Goal: Manage account settings

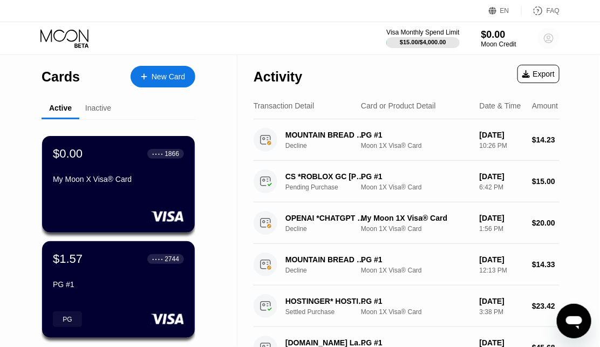
click at [545, 45] on circle at bounding box center [549, 39] width 22 height 22
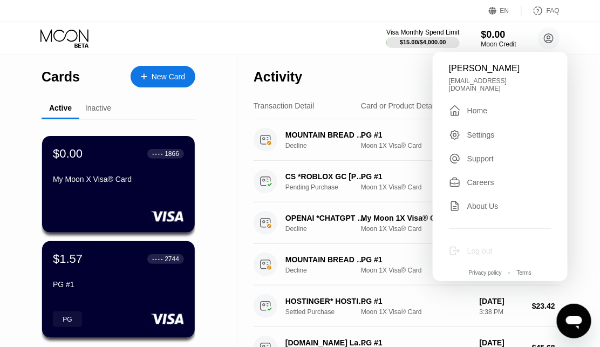
click at [478, 246] on div "Log out" at bounding box center [479, 250] width 25 height 9
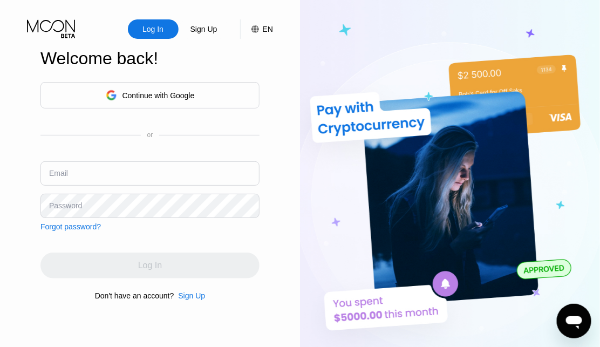
click at [169, 83] on div "Continue with Google" at bounding box center [149, 95] width 219 height 26
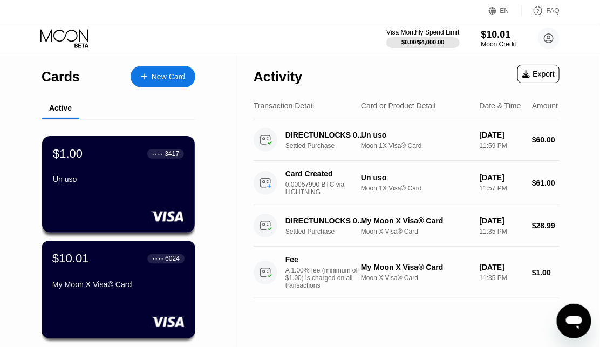
click at [104, 260] on div "$10.01 ● ● ● ● 6024" at bounding box center [118, 258] width 132 height 14
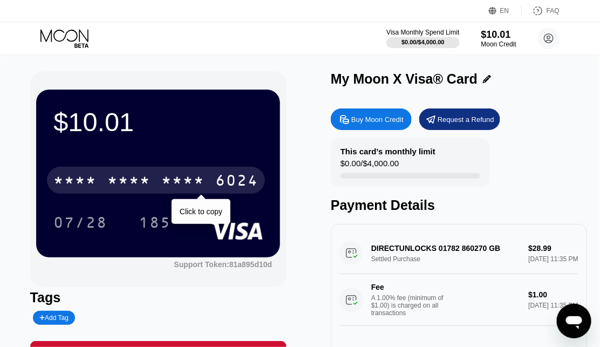
click at [195, 174] on div "* * * *" at bounding box center [182, 181] width 43 height 17
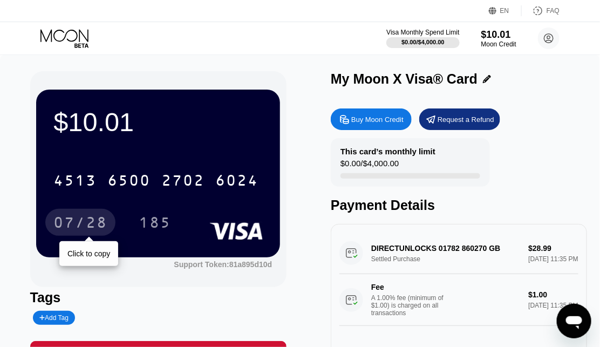
click at [81, 228] on div "07/28" at bounding box center [80, 223] width 54 height 17
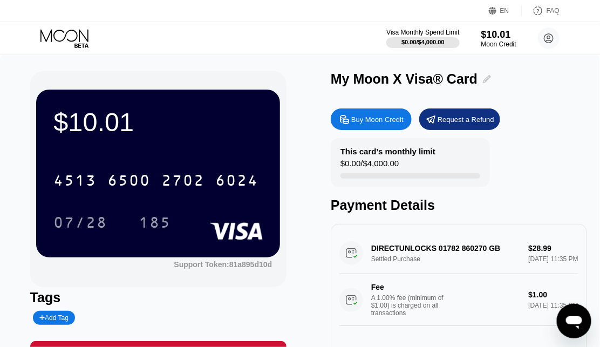
click at [486, 81] on icon at bounding box center [487, 79] width 8 height 8
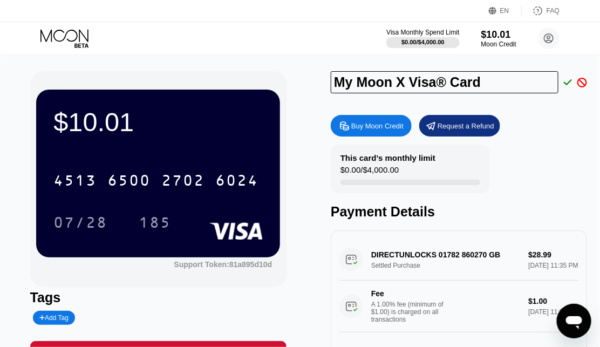
click at [486, 80] on input "My Moon X Visa® Card" at bounding box center [445, 82] width 228 height 22
type input "M"
type input "Recargable"
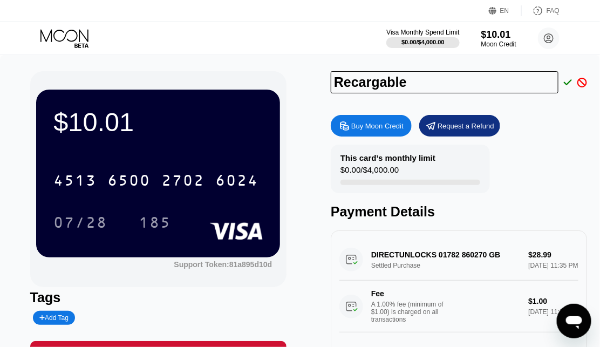
click at [567, 89] on div "Recargable" at bounding box center [459, 82] width 256 height 22
click at [566, 85] on icon at bounding box center [568, 83] width 9 height 10
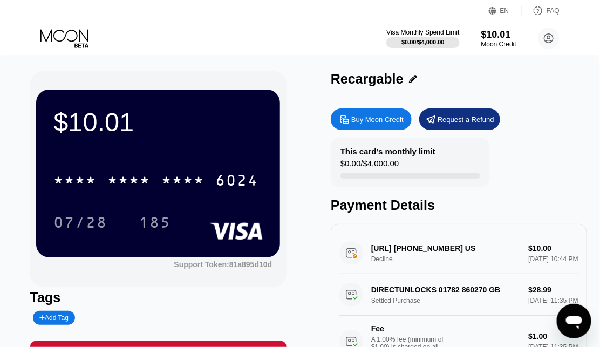
click at [210, 166] on div "* * * * * * * * * * * * 6024" at bounding box center [157, 177] width 209 height 37
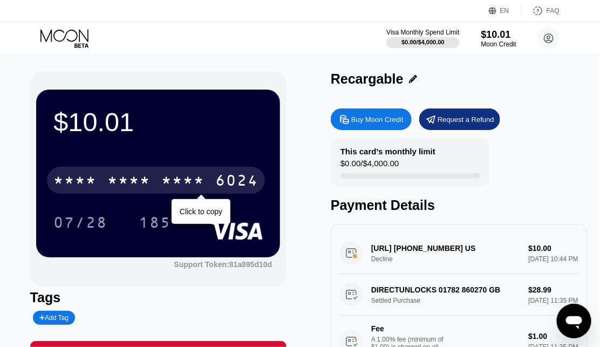
click at [206, 173] on div "* * * * * * * * * * * * 6024" at bounding box center [156, 180] width 218 height 27
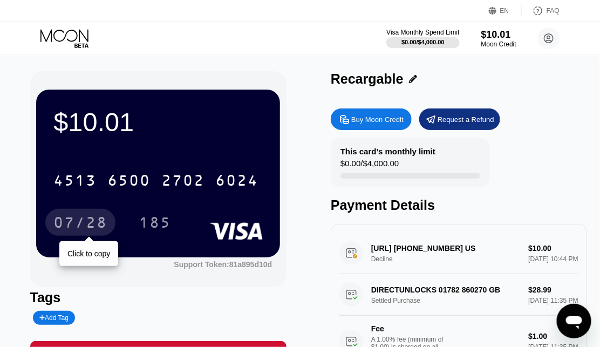
click at [80, 228] on div "07/28" at bounding box center [80, 223] width 54 height 17
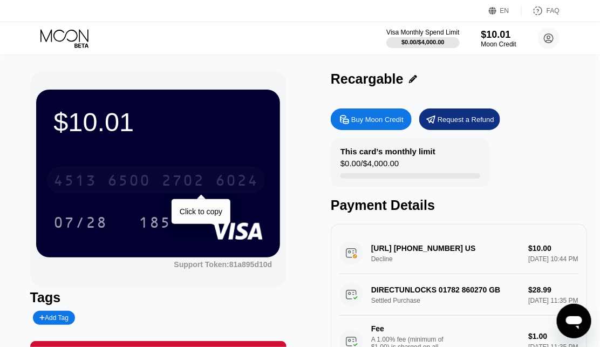
click at [156, 180] on div "[CREDIT_CARD_NUMBER]" at bounding box center [156, 180] width 218 height 27
